Goal: Task Accomplishment & Management: Manage account settings

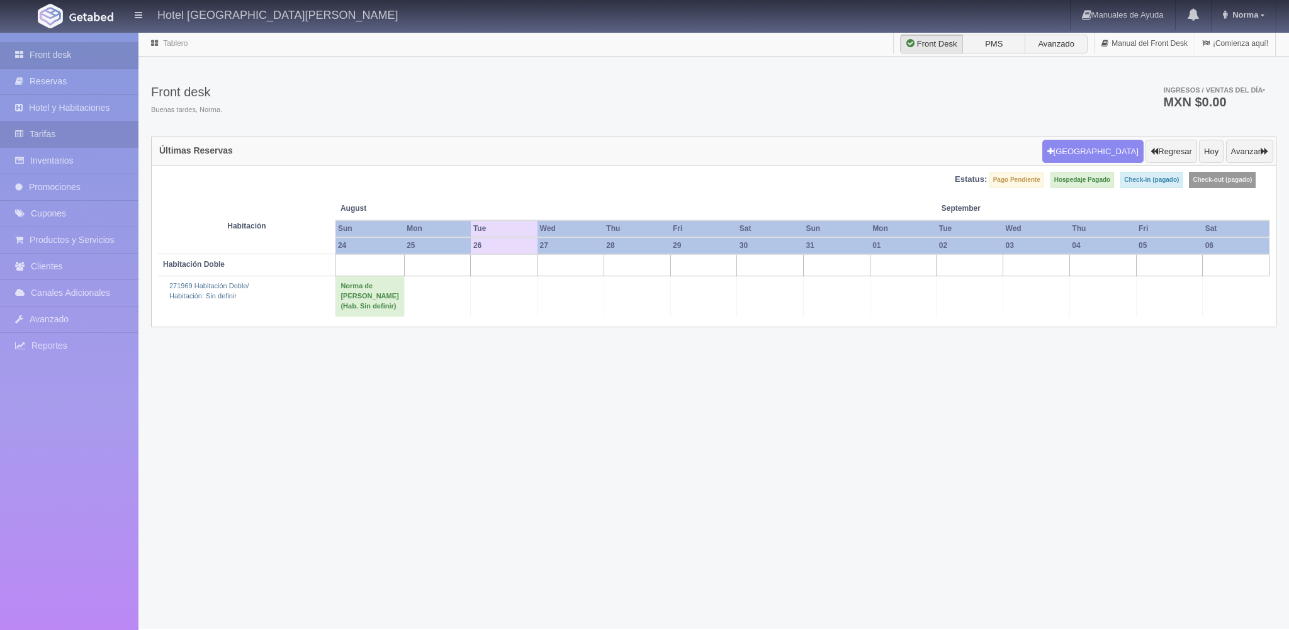
click at [48, 134] on link "Tarifas" at bounding box center [69, 134] width 138 height 26
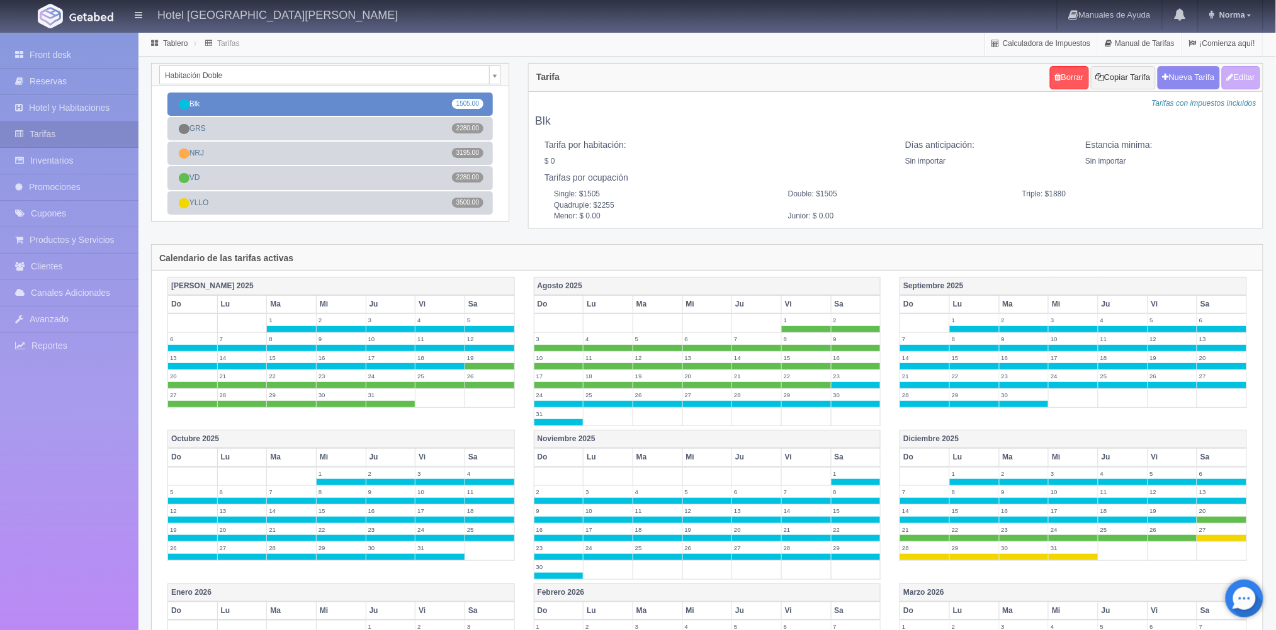
click at [366, 104] on link "Blk 1505.00" at bounding box center [329, 104] width 325 height 23
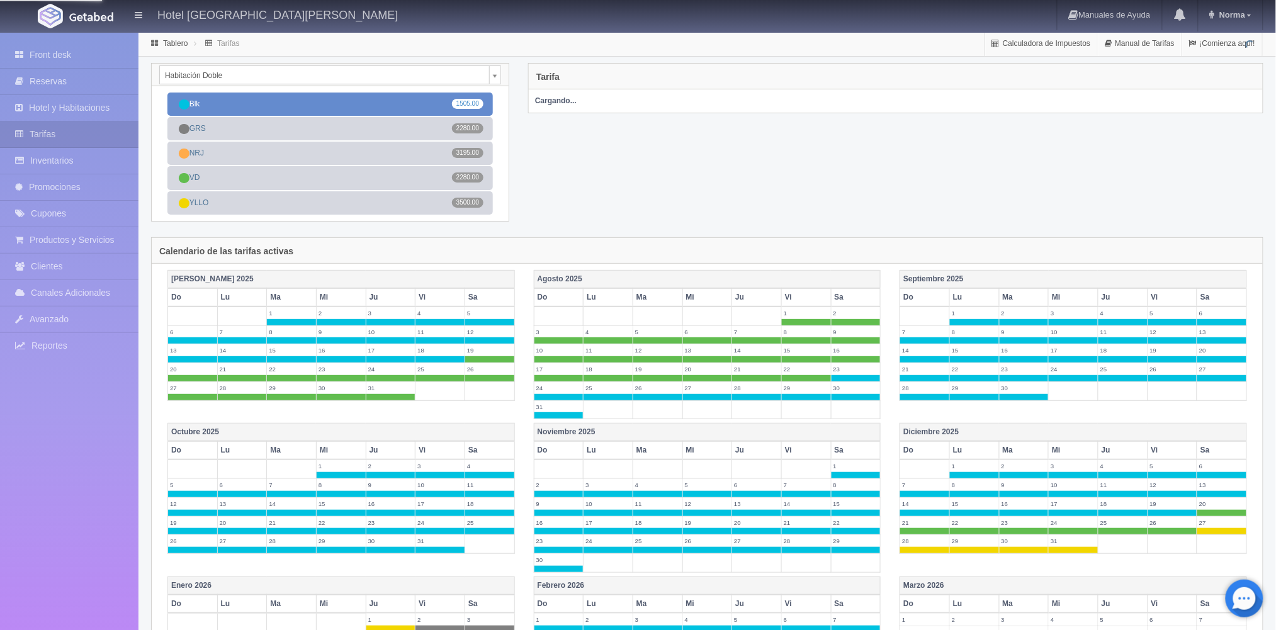
click at [366, 104] on link "Blk 1505.00" at bounding box center [329, 104] width 325 height 23
